Goal: Task Accomplishment & Management: Use online tool/utility

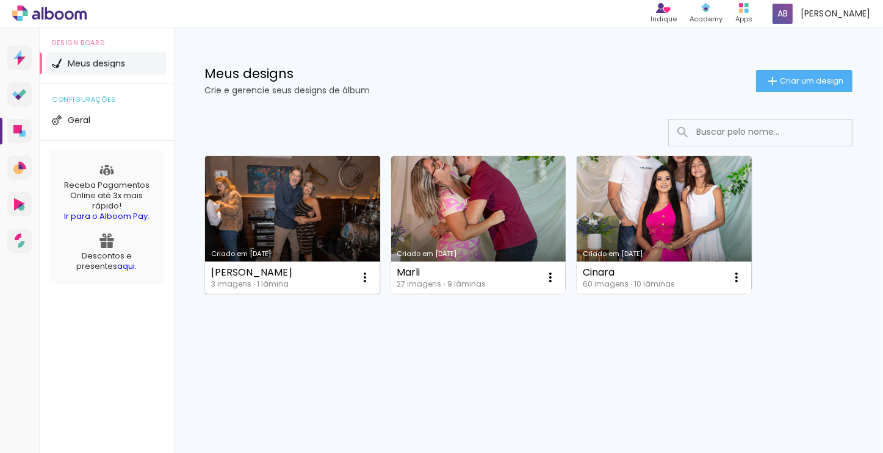
click at [286, 262] on div "[PERSON_NAME] 3 imagens ∙ 1 lâmina Abrir Fazer uma cópia Excluir" at bounding box center [292, 278] width 175 height 32
click at [233, 198] on link "Criado em [DATE]" at bounding box center [292, 225] width 175 height 138
